Goal: Information Seeking & Learning: Learn about a topic

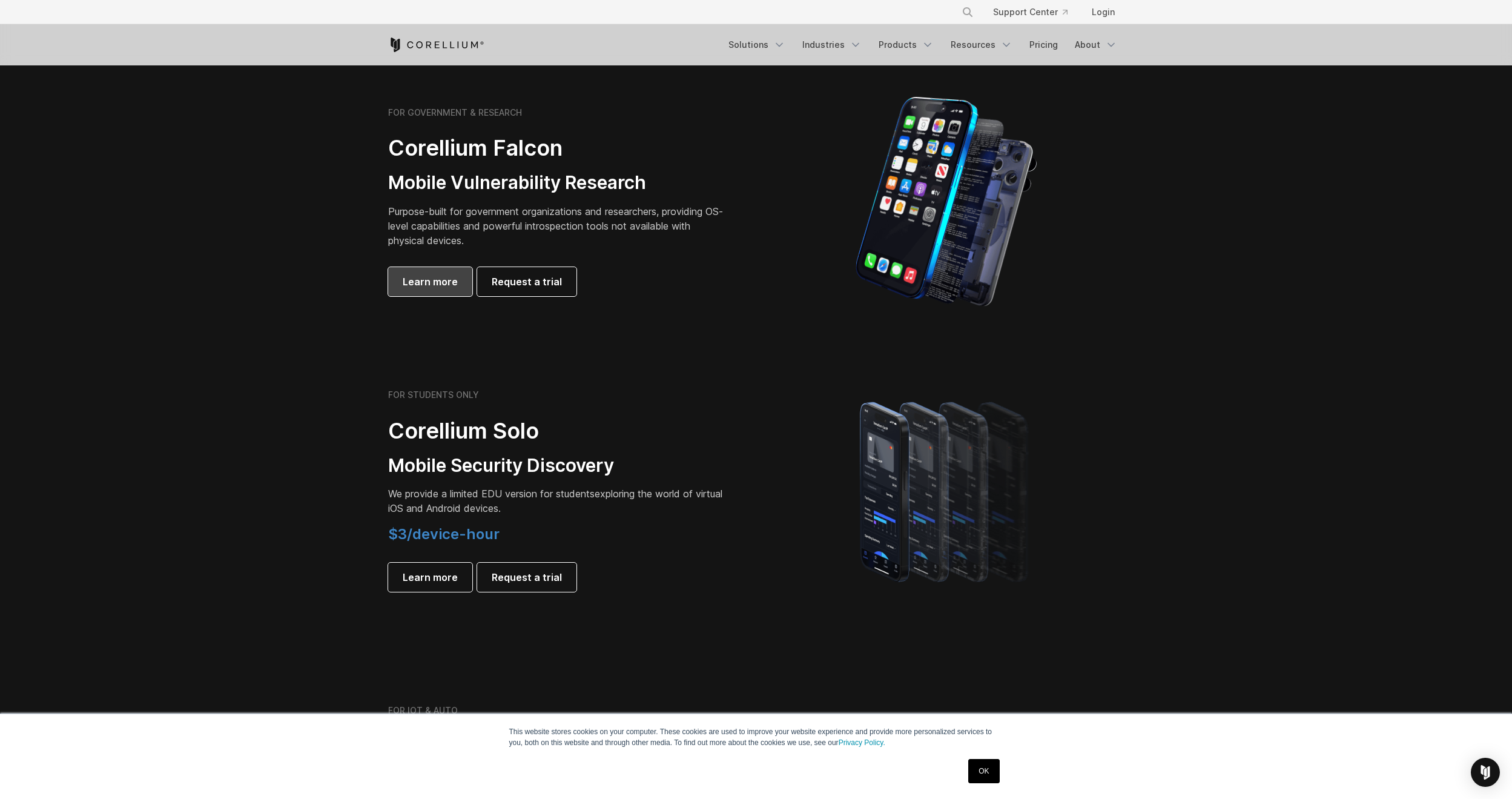
click at [448, 284] on span "Learn more" at bounding box center [430, 282] width 55 height 15
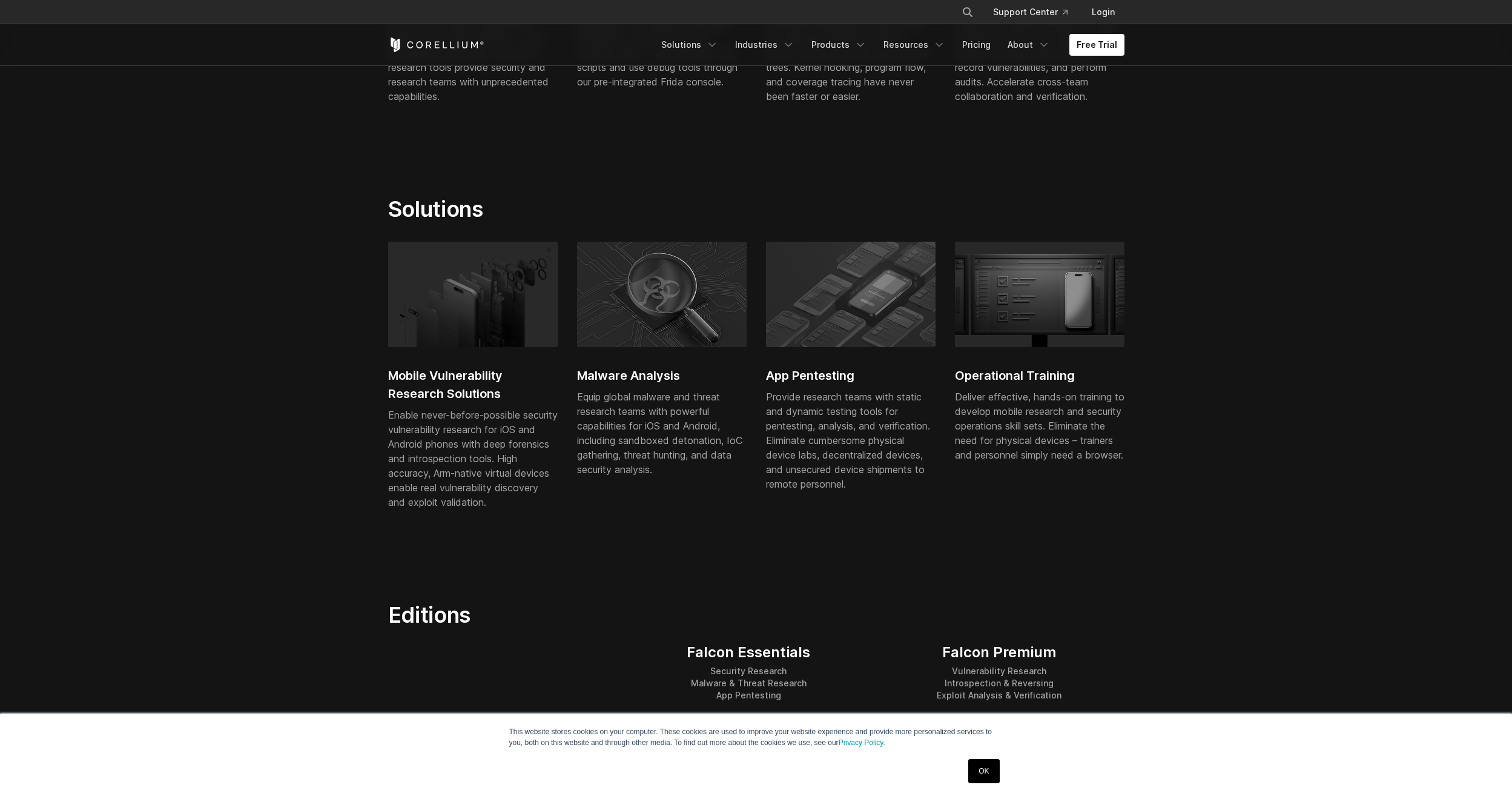
scroll to position [666, 0]
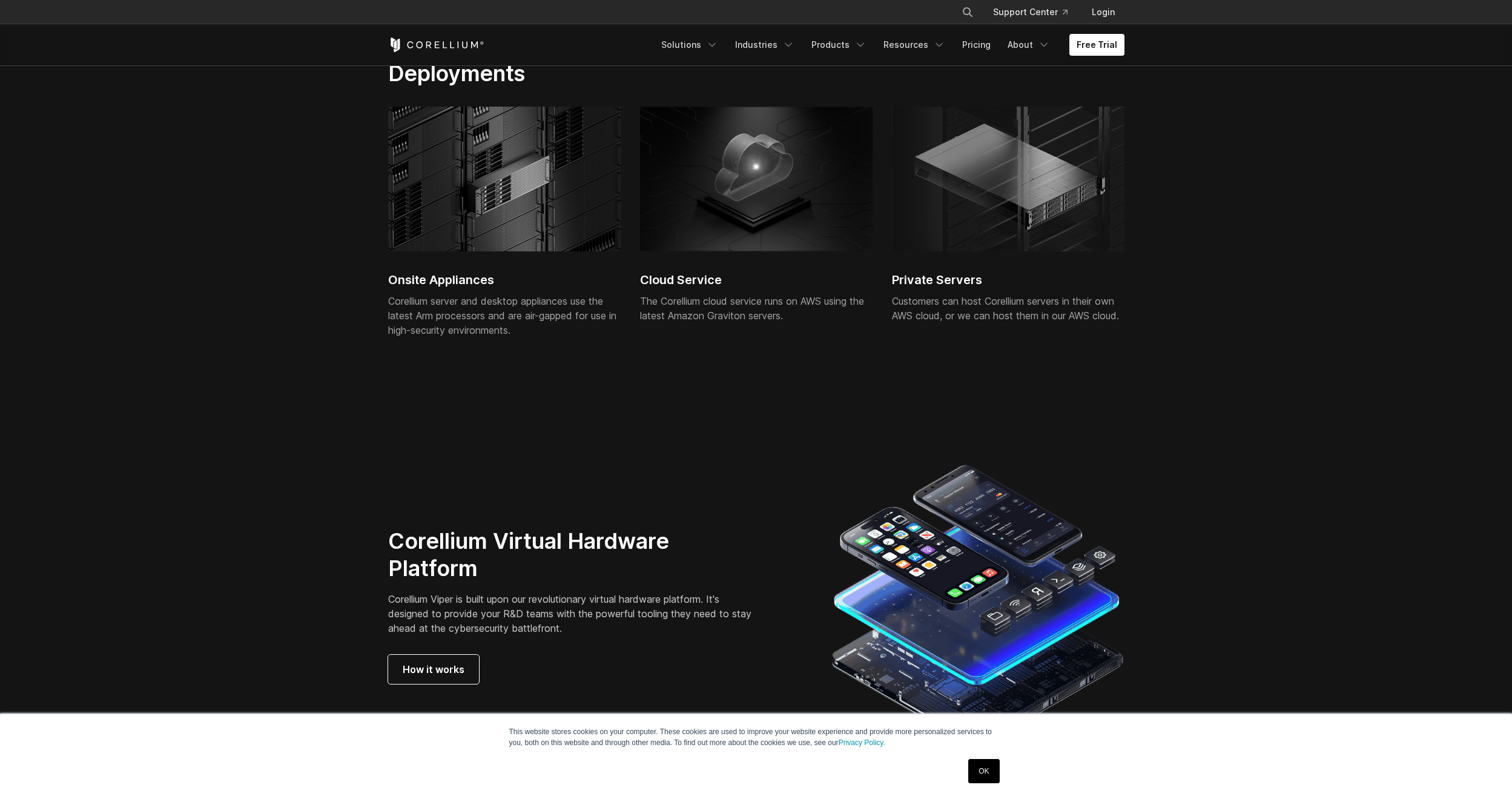
scroll to position [2787, 0]
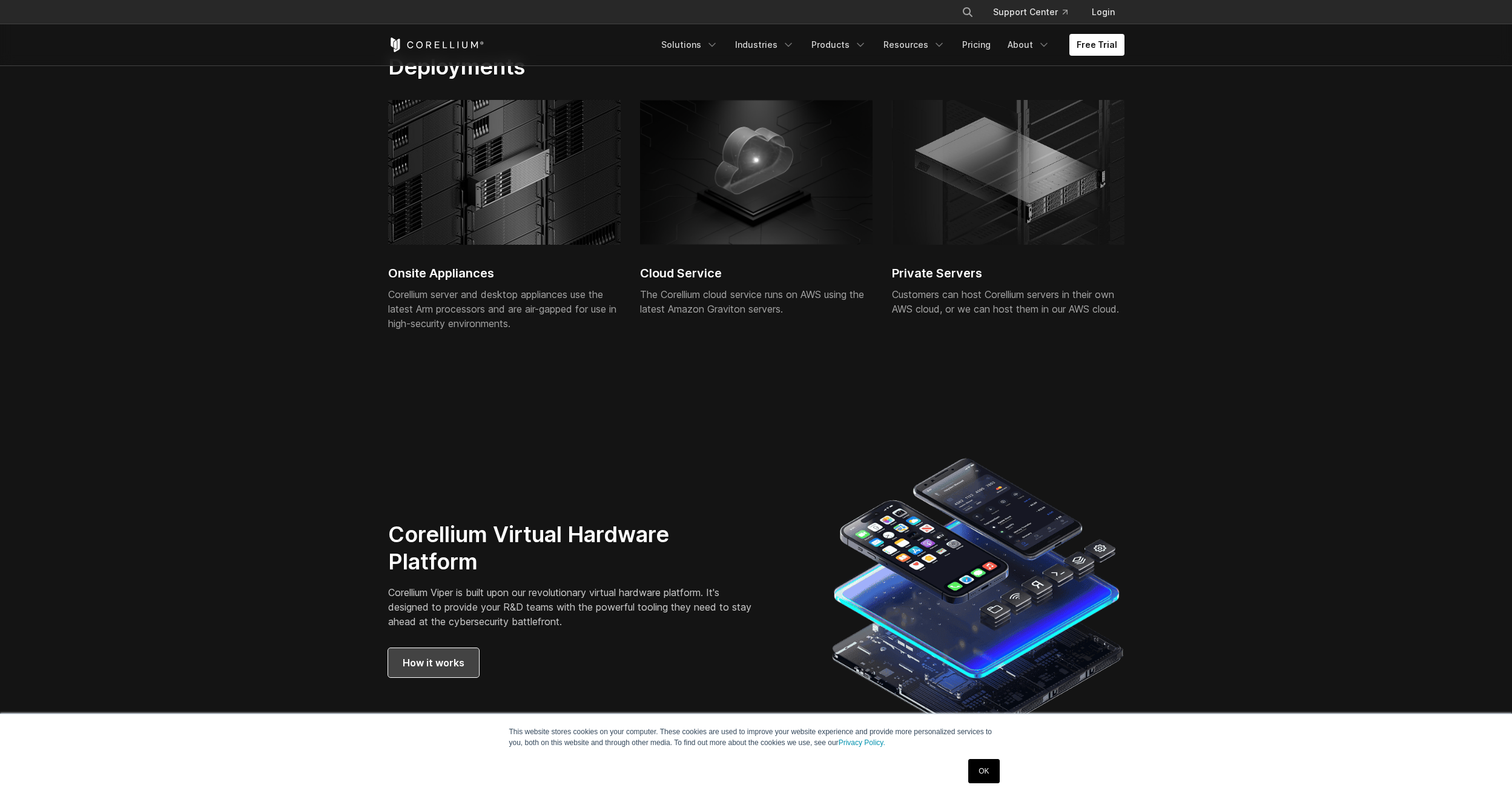
click at [433, 648] on link "How it works" at bounding box center [433, 662] width 91 height 29
click at [927, 44] on link "Resources" at bounding box center [914, 45] width 76 height 22
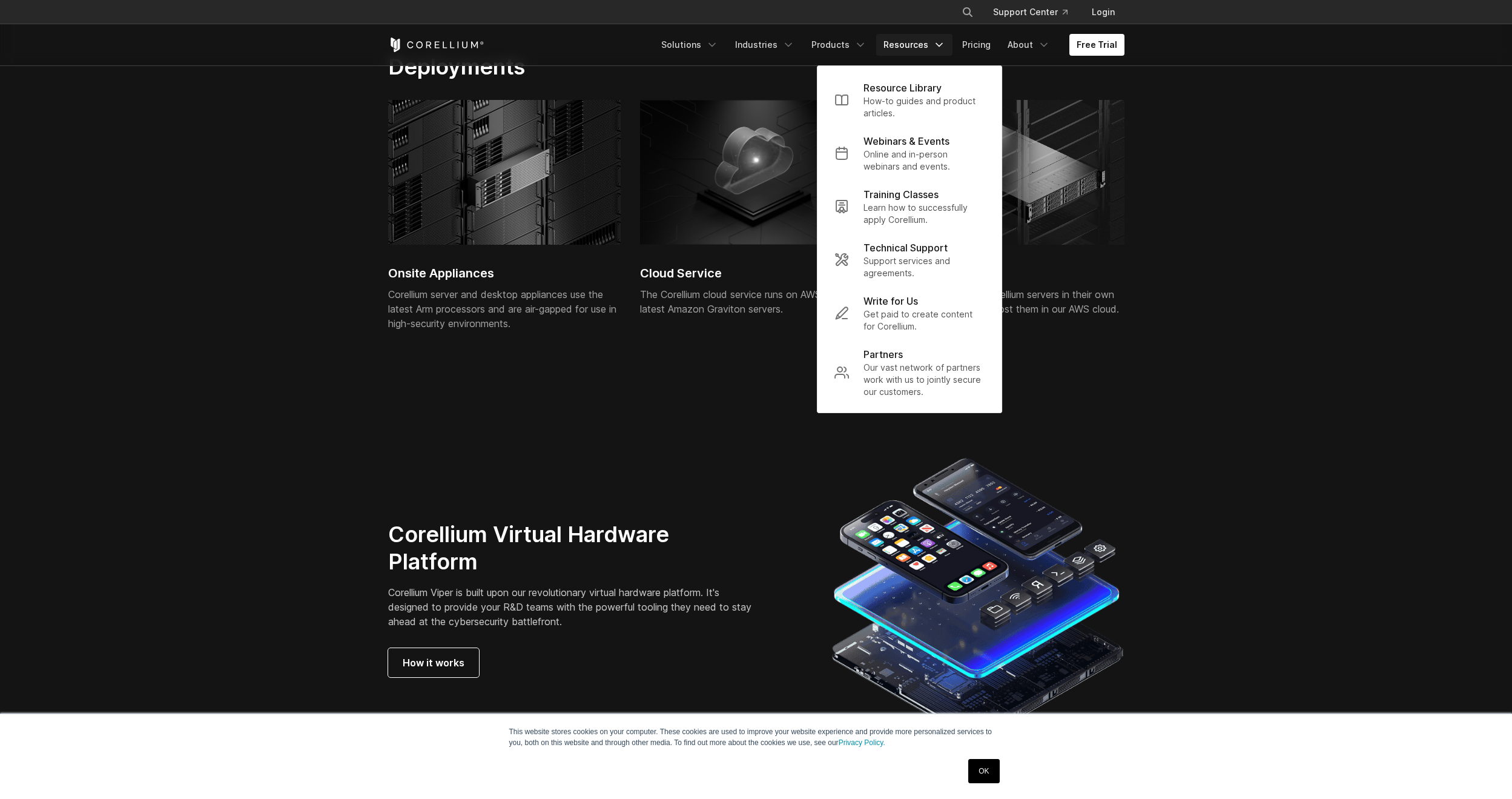
click at [1213, 212] on section "Deployments Onsite Appliances Corellium server and desktop appliances use the l…" at bounding box center [756, 214] width 1512 height 399
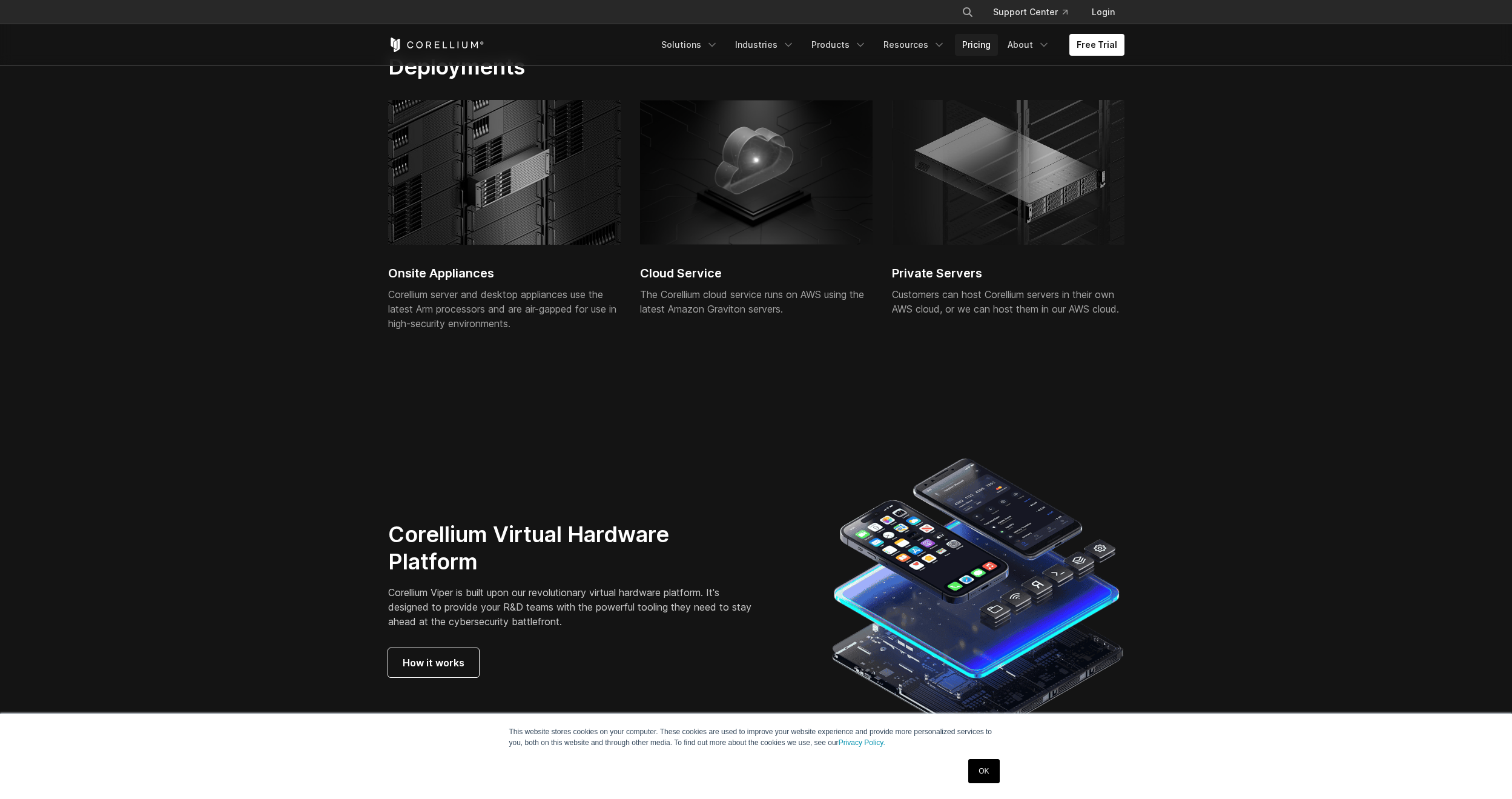
click at [994, 55] on link "Pricing" at bounding box center [977, 45] width 43 height 22
click at [993, 46] on link "Pricing" at bounding box center [977, 45] width 43 height 22
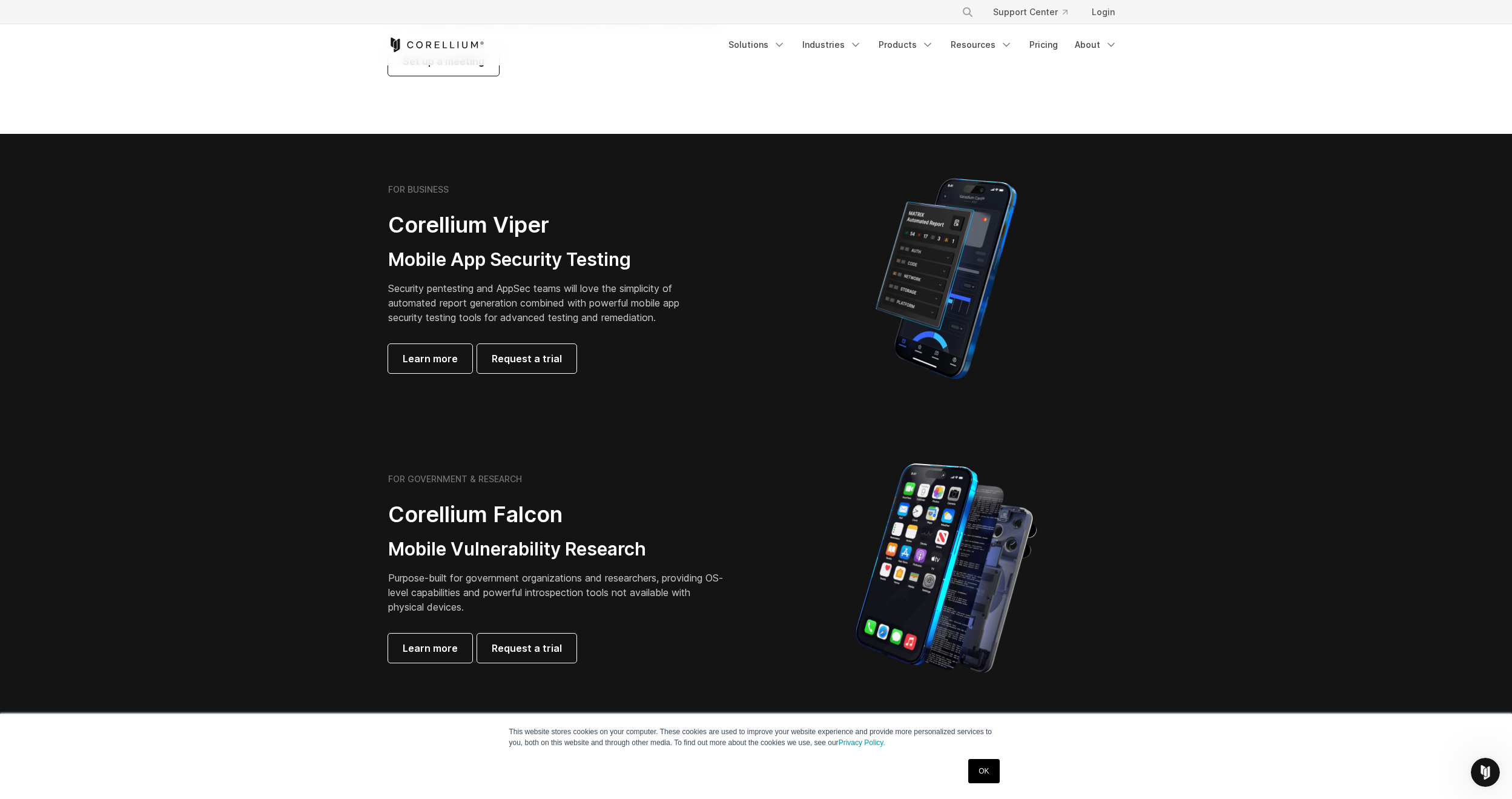
scroll to position [182, 0]
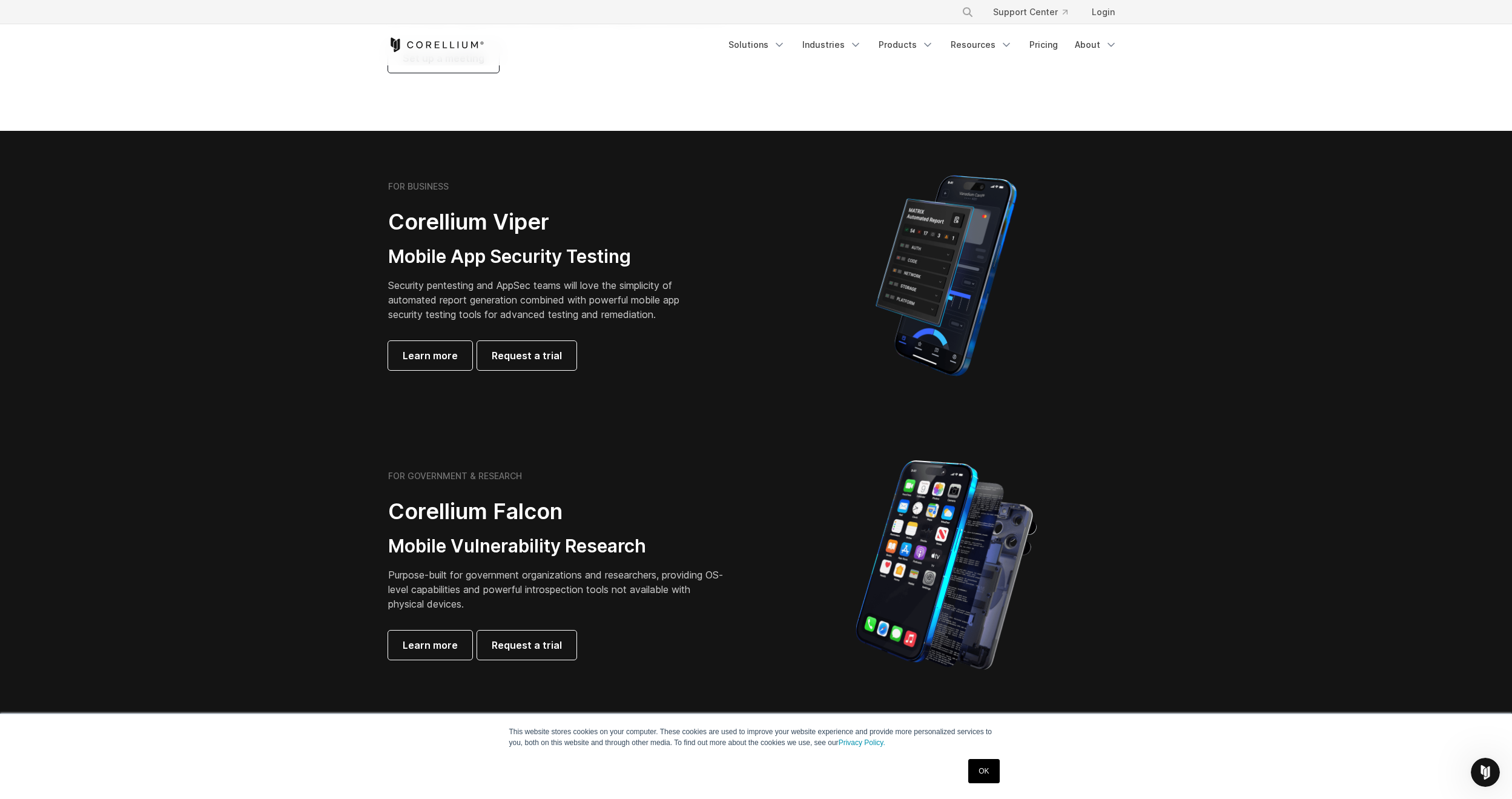
click at [1077, 334] on div at bounding box center [946, 276] width 356 height 212
